Goal: Information Seeking & Learning: Learn about a topic

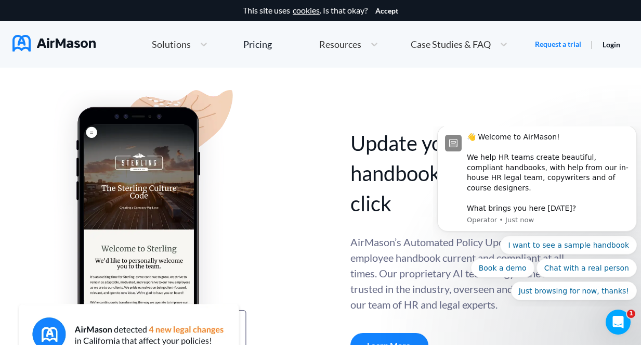
scroll to position [336, 0]
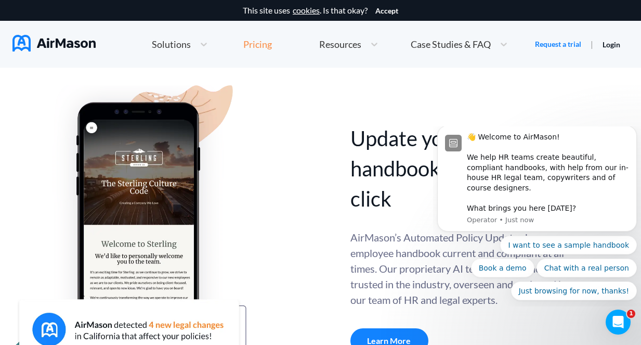
click at [260, 45] on div "Pricing" at bounding box center [257, 43] width 29 height 9
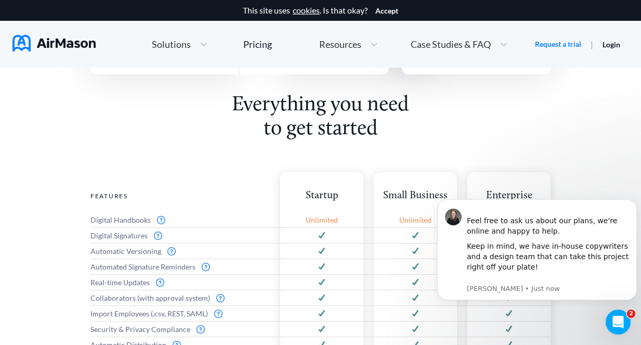
scroll to position [60, 0]
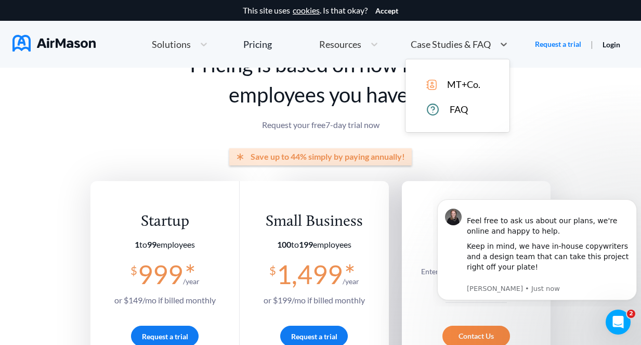
click at [474, 45] on span "Case Studies & FAQ" at bounding box center [451, 43] width 80 height 9
click at [476, 84] on span "MT+Co." at bounding box center [463, 84] width 33 height 11
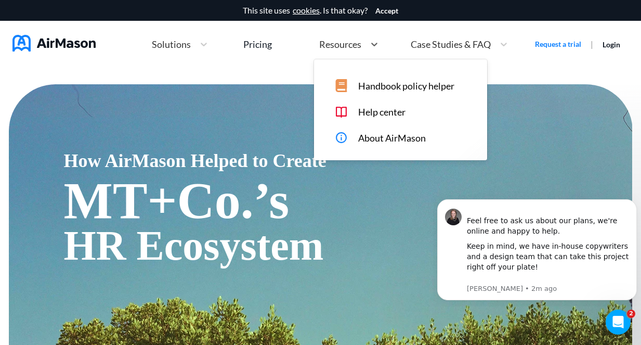
click at [361, 43] on div "Resources" at bounding box center [339, 44] width 51 height 13
click at [395, 88] on span "Handbook policy helper" at bounding box center [406, 86] width 96 height 11
